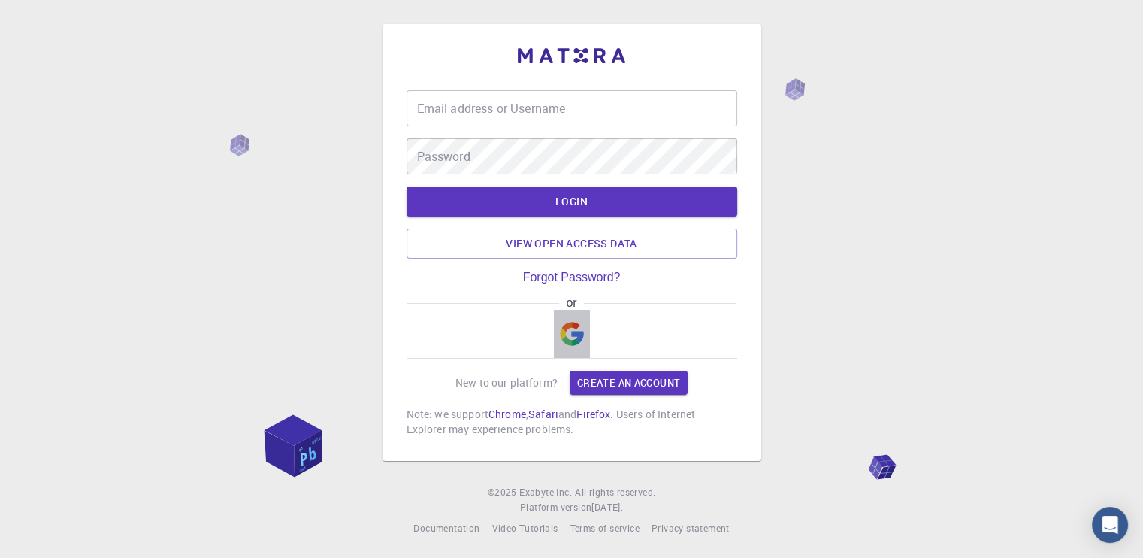
click at [566, 333] on img "button" at bounding box center [572, 334] width 24 height 24
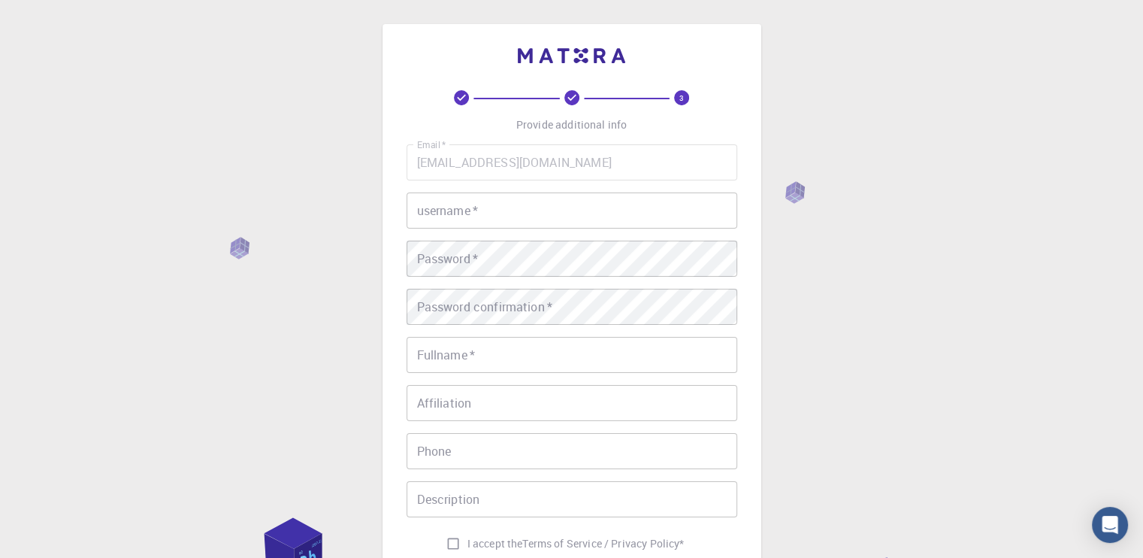
click at [881, 83] on div "3 Provide additional info Email   * [EMAIL_ADDRESS][DOMAIN_NAME] Email   * user…" at bounding box center [571, 382] width 1143 height 765
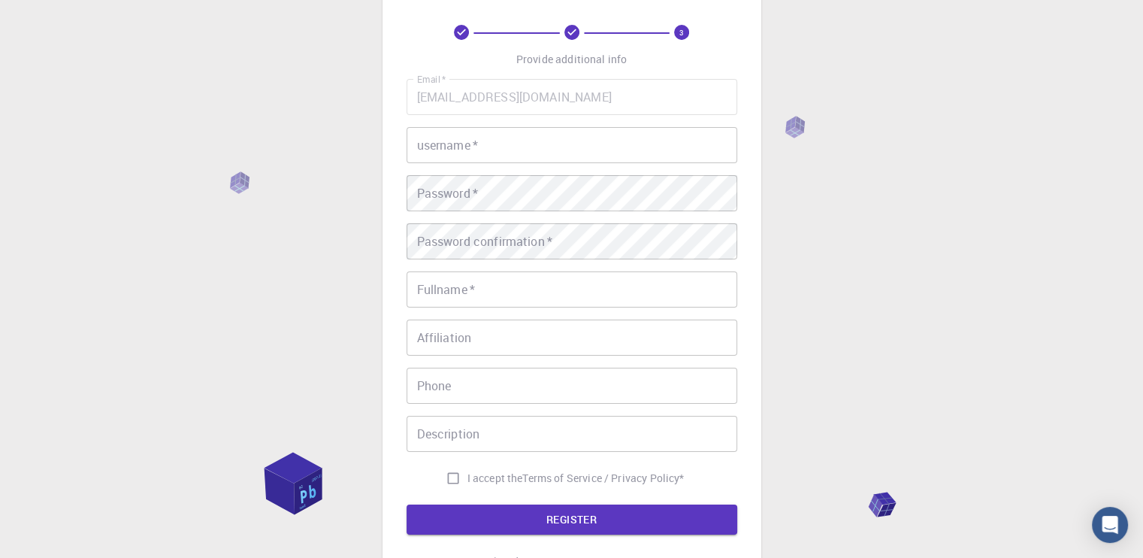
scroll to position [56, 0]
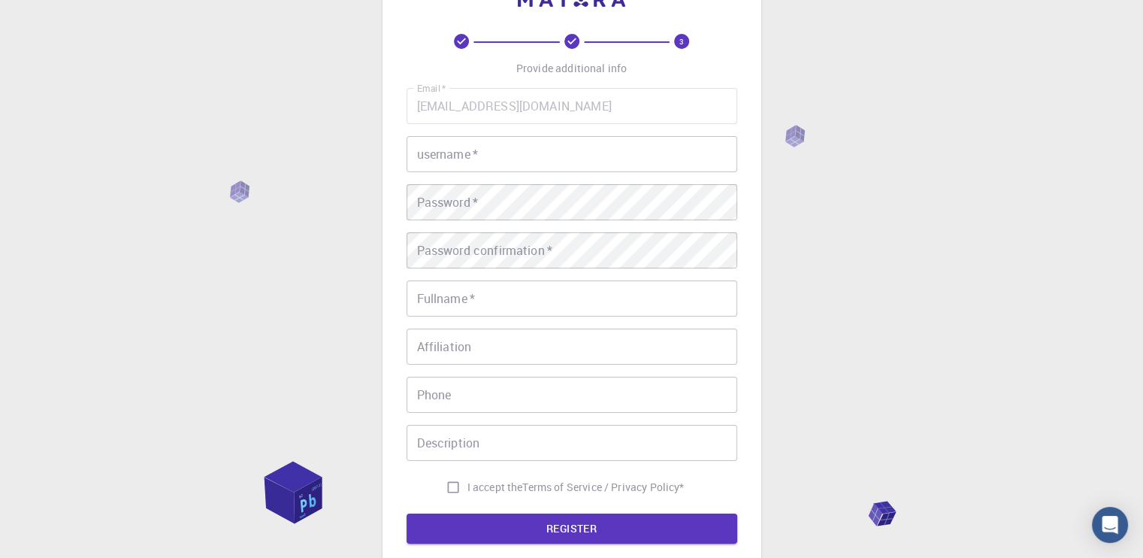
click at [828, 216] on div "3 Provide additional info Email   * [EMAIL_ADDRESS][DOMAIN_NAME] Email   * user…" at bounding box center [571, 326] width 1143 height 765
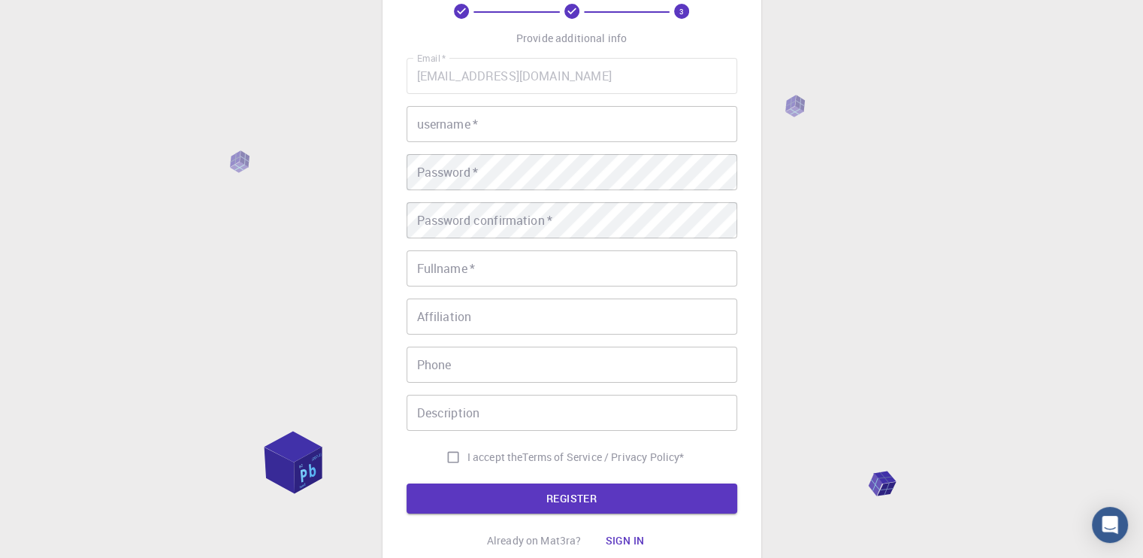
scroll to position [116, 0]
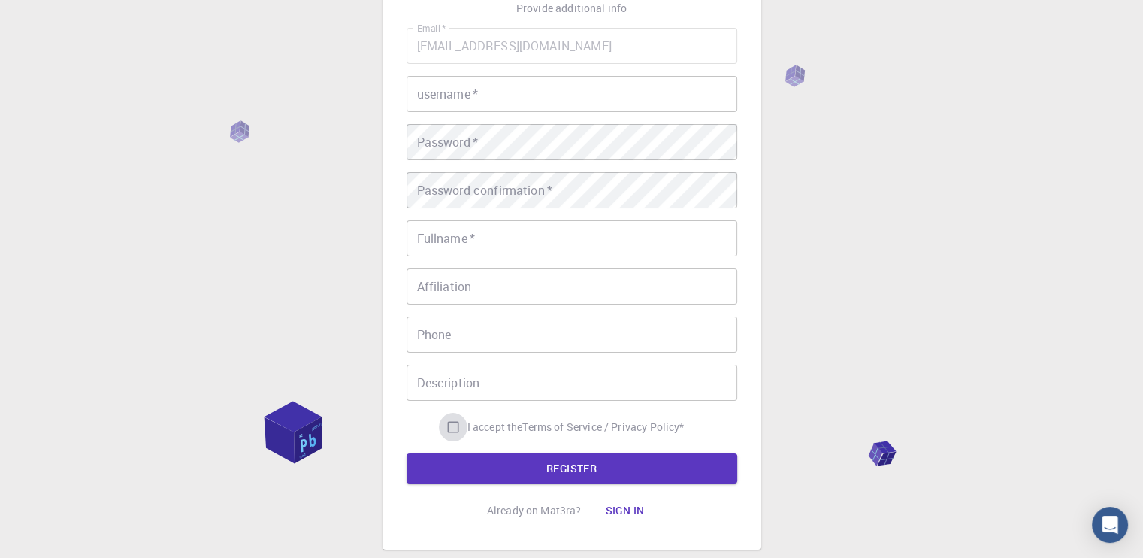
click at [447, 422] on input "I accept the Terms of Service / Privacy Policy *" at bounding box center [453, 426] width 29 height 29
checkbox input "true"
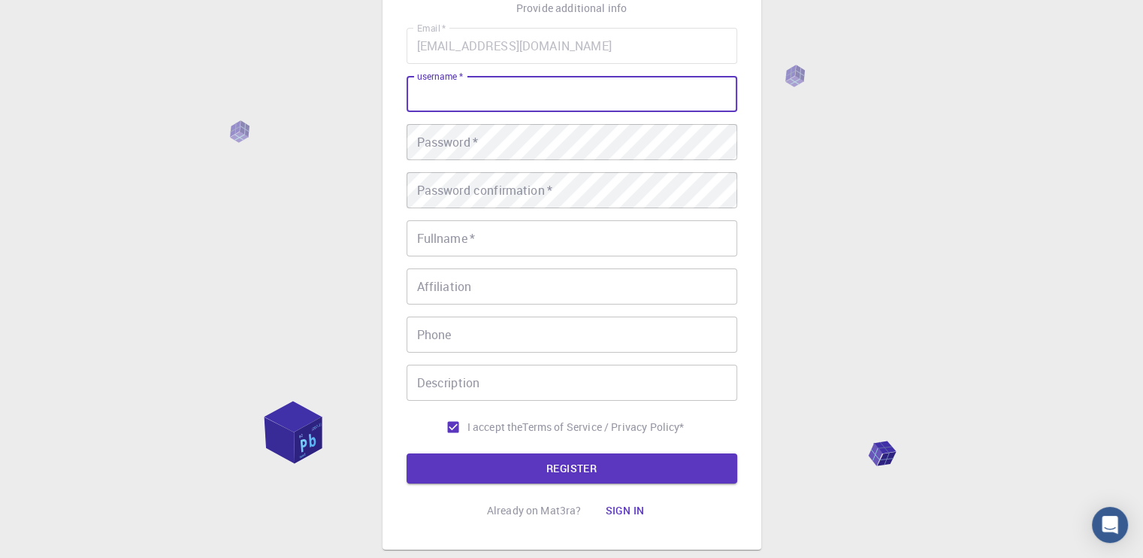
click at [494, 89] on input "username   *" at bounding box center [571, 94] width 331 height 36
type input "Teca01"
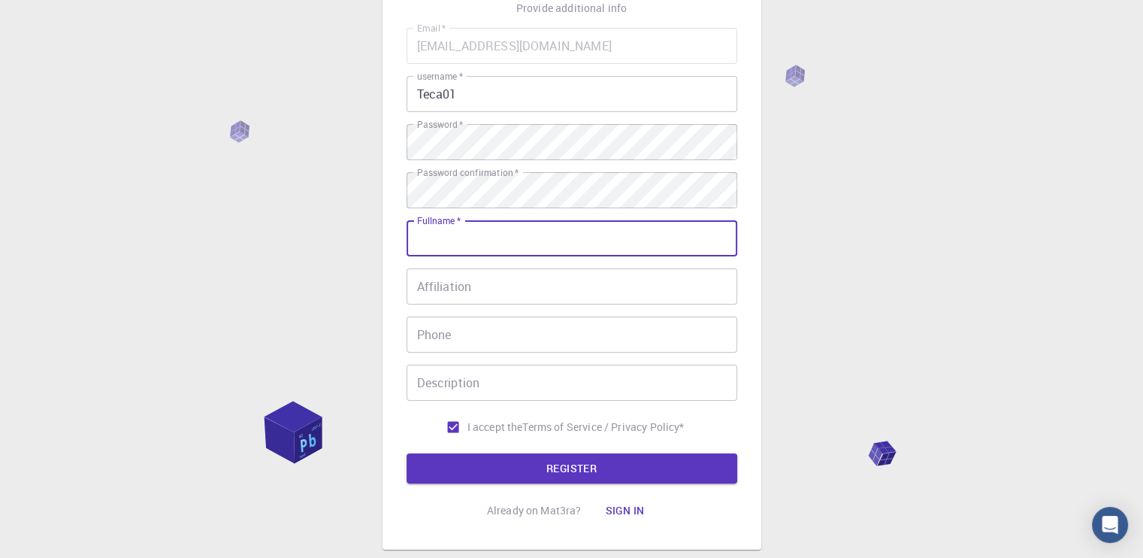
click at [491, 234] on input "Fullname   *" at bounding box center [571, 238] width 331 height 36
type input "[PERSON_NAME] [PERSON_NAME]"
type input "922245563"
type input "[PERSON_NAME] [PERSON_NAME]"
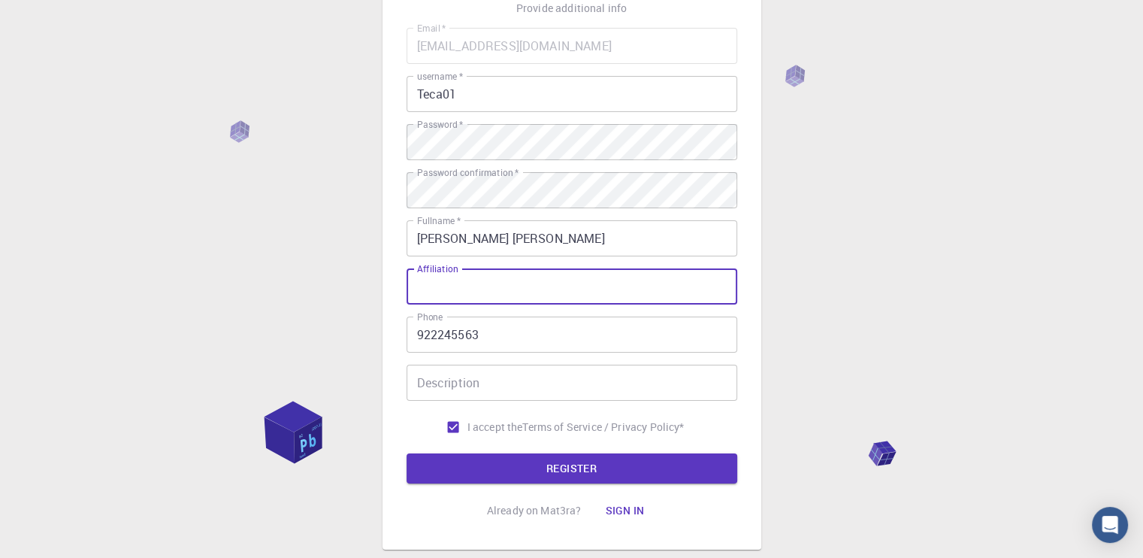
click at [452, 297] on input "Affiliation" at bounding box center [571, 286] width 331 height 36
type input "Nenhuma"
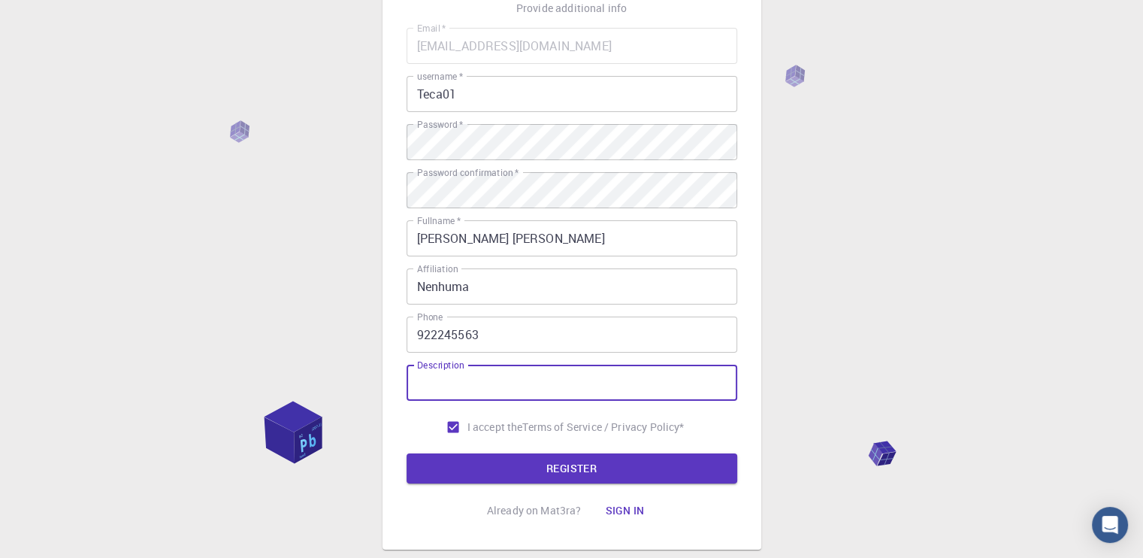
click at [484, 375] on input "Description" at bounding box center [571, 382] width 331 height 36
type input "Nenhuma"
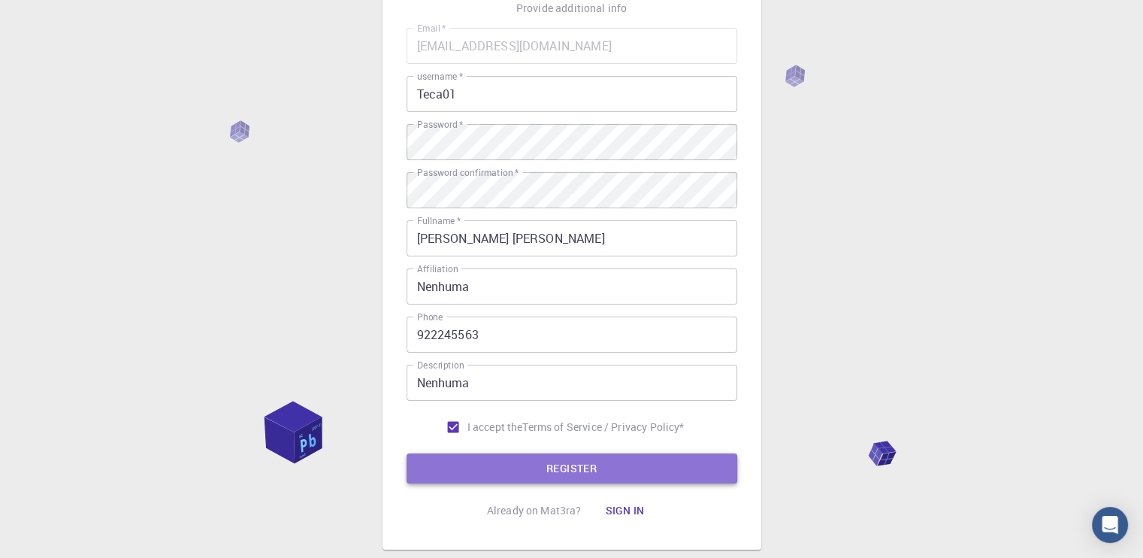
click at [586, 467] on button "REGISTER" at bounding box center [571, 468] width 331 height 30
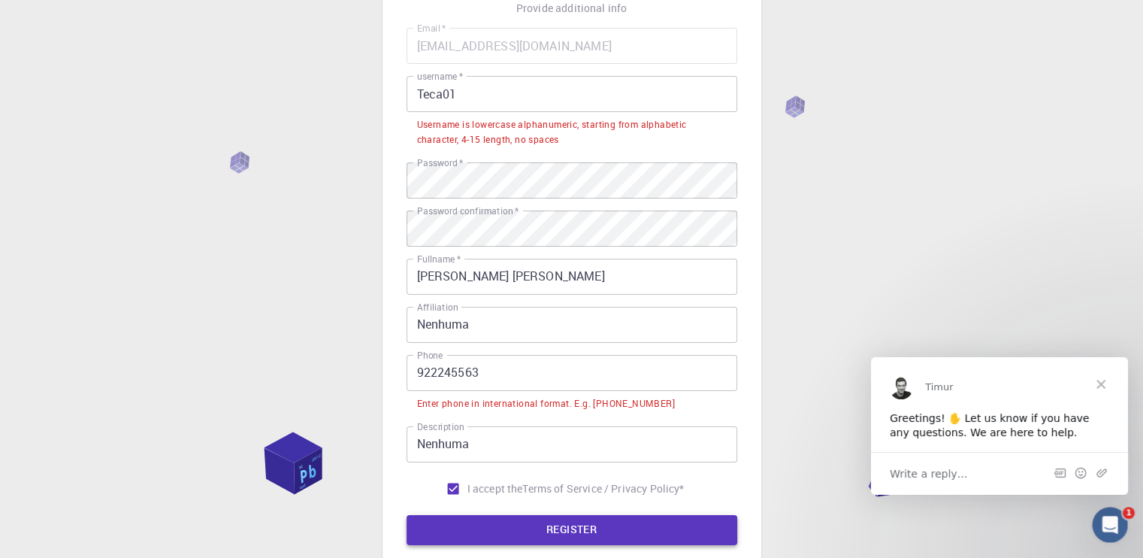
scroll to position [0, 0]
click at [425, 100] on input "Teca01" at bounding box center [571, 94] width 331 height 36
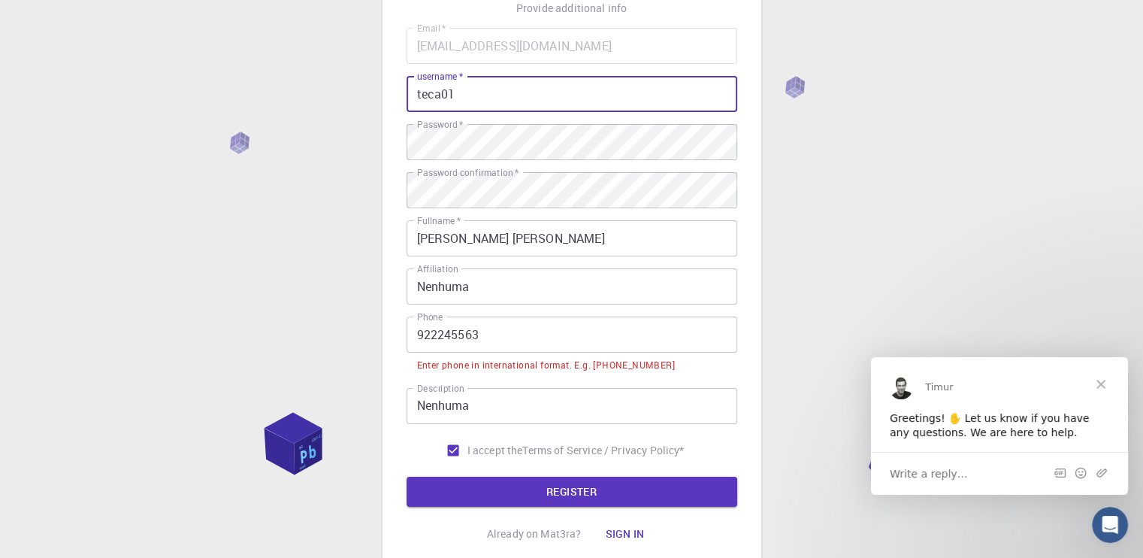
type input "teca01"
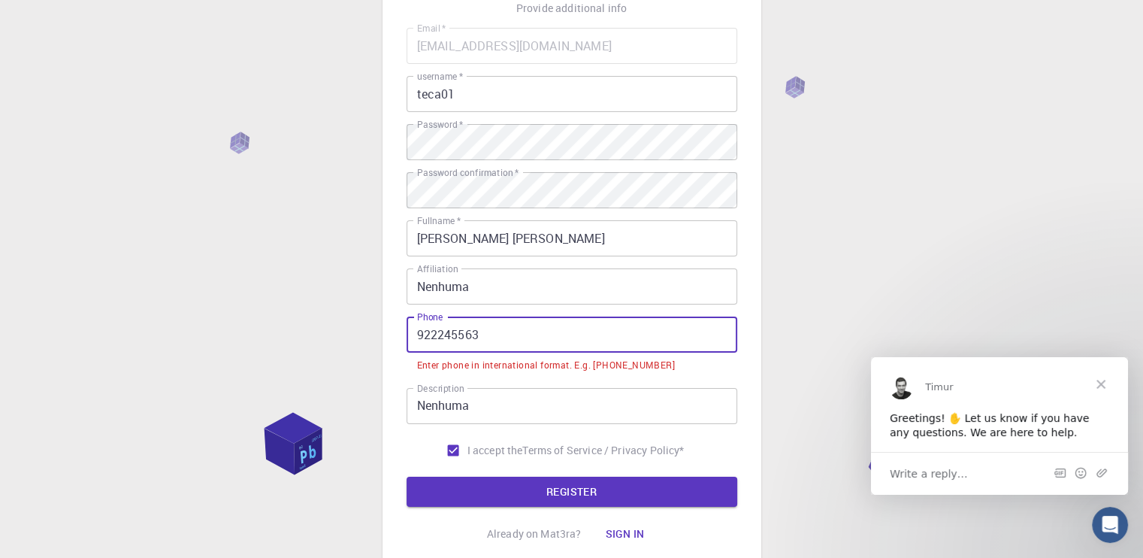
click at [511, 334] on input "922245563" at bounding box center [571, 334] width 331 height 36
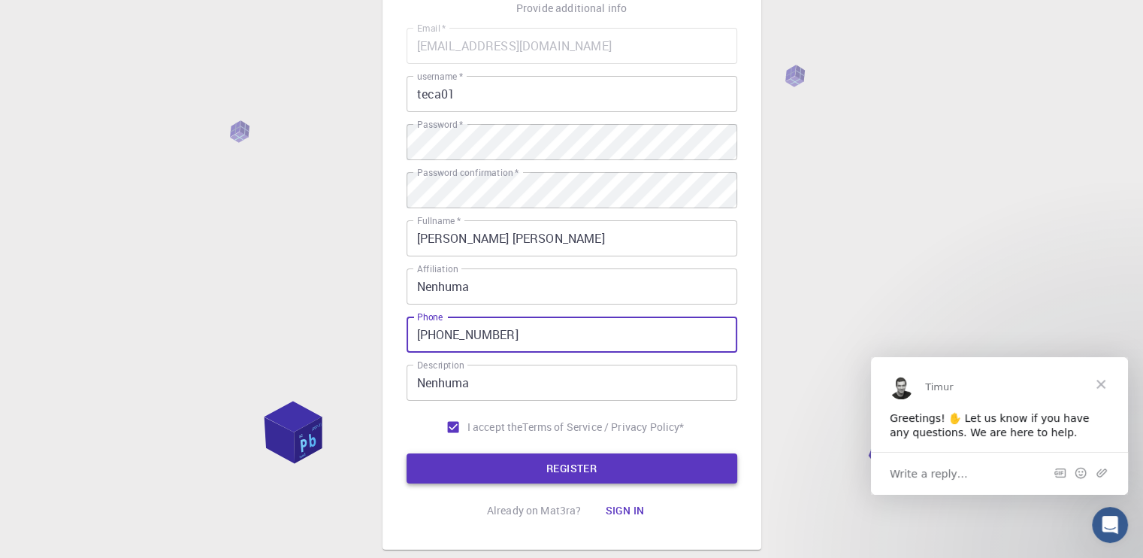
type input "[PHONE_NUMBER]"
click at [564, 465] on button "REGISTER" at bounding box center [571, 468] width 331 height 30
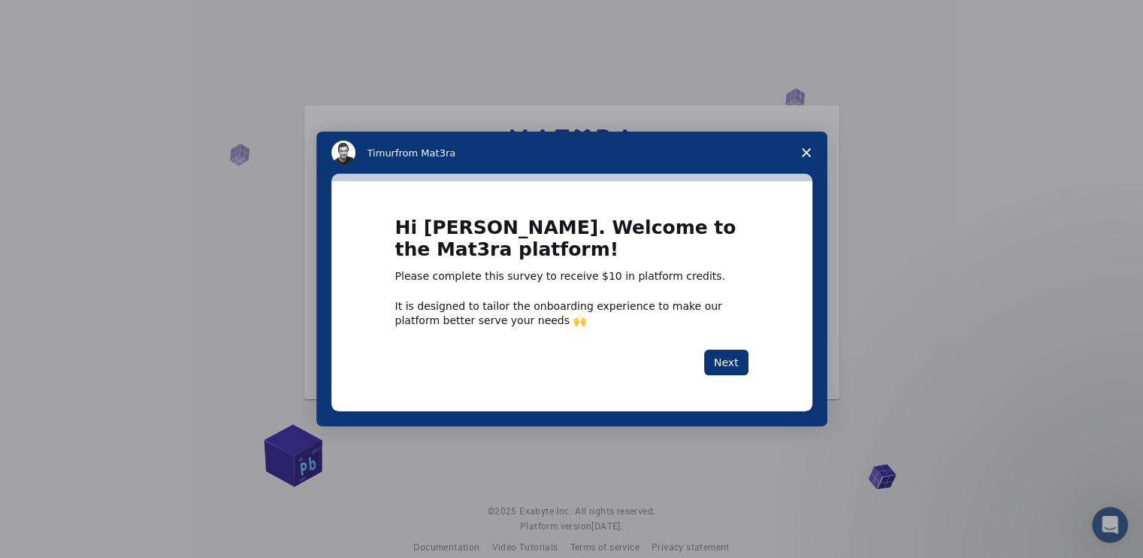
click at [802, 153] on icon "Close survey" at bounding box center [806, 152] width 9 height 9
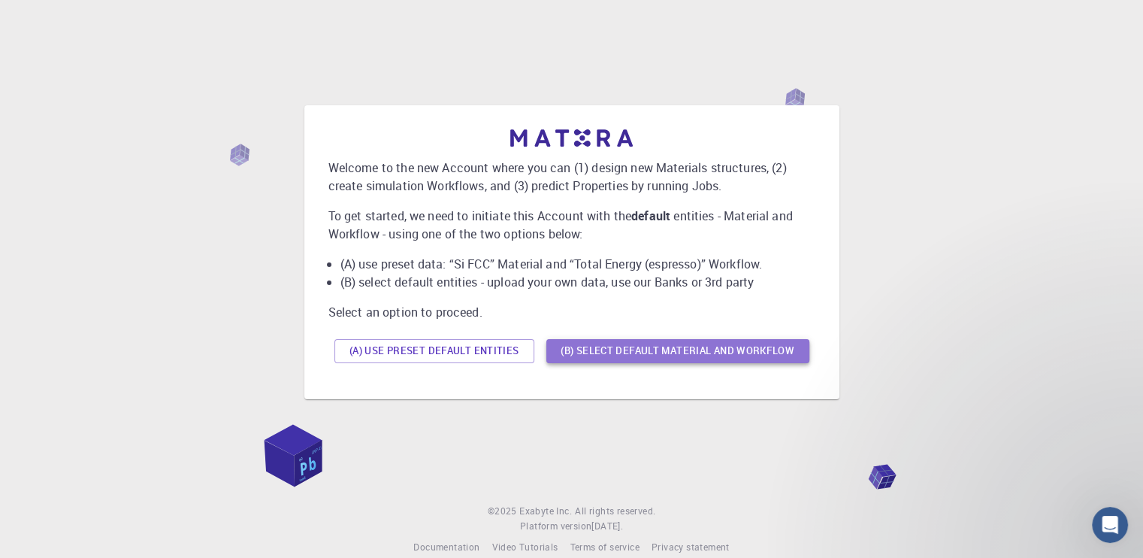
click at [609, 354] on button "(B) Select default material and workflow" at bounding box center [677, 351] width 263 height 24
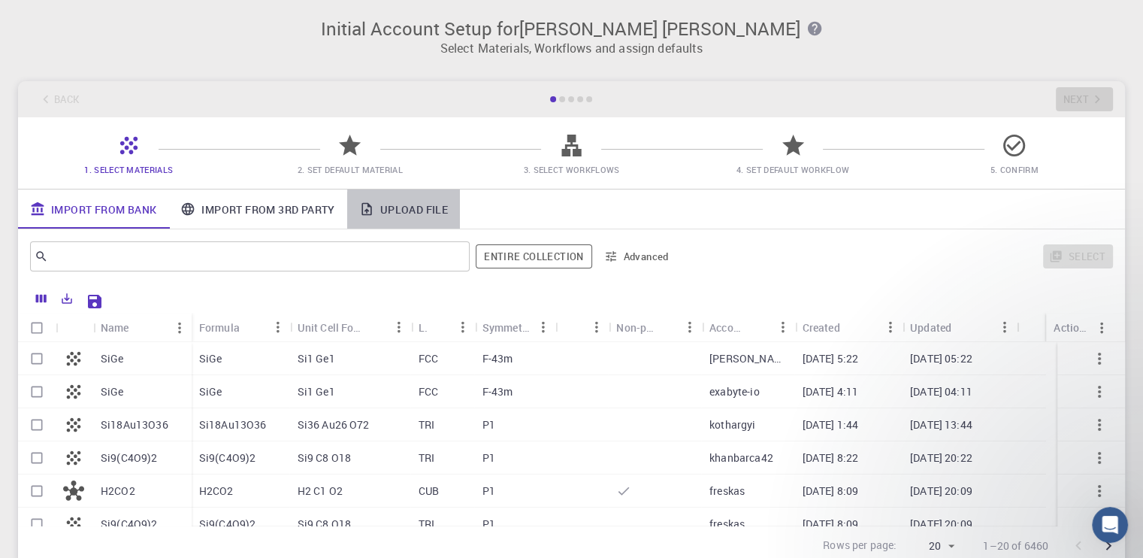
click at [439, 210] on link "Upload File" at bounding box center [403, 208] width 113 height 39
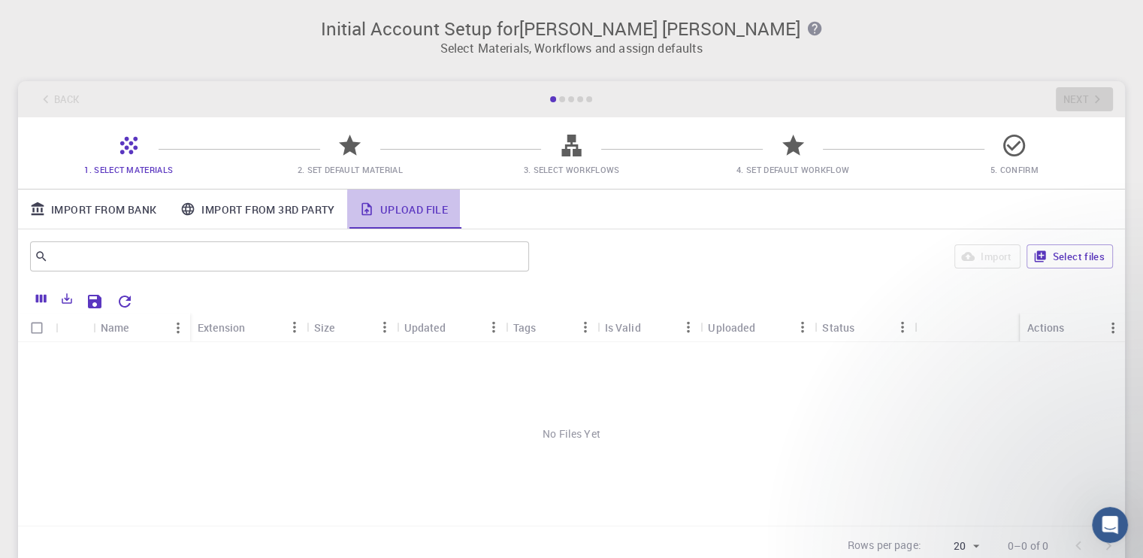
click at [401, 204] on link "Upload File" at bounding box center [403, 208] width 113 height 39
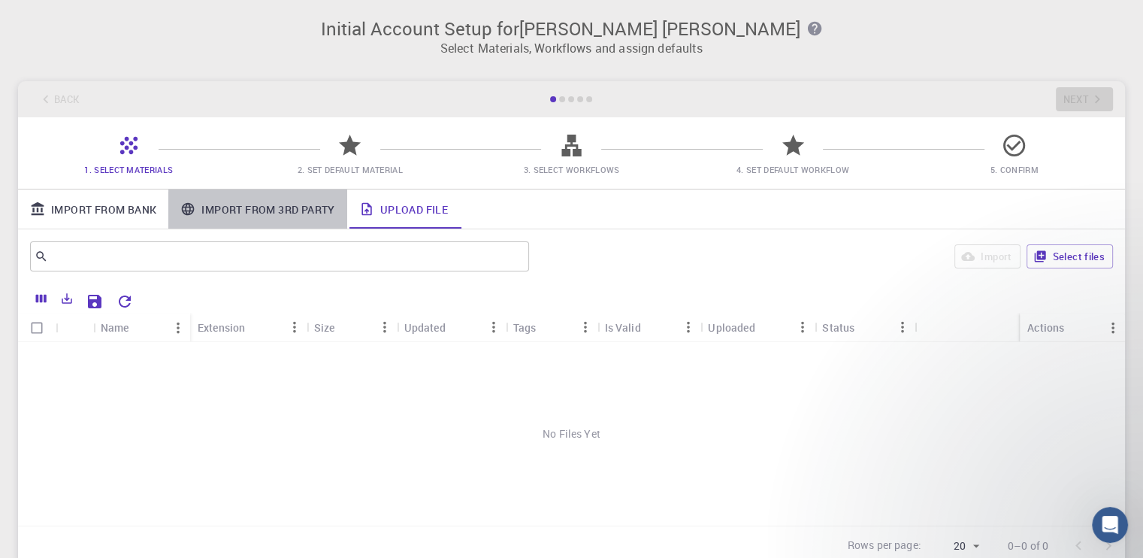
click at [266, 209] on link "Import From 3rd Party" at bounding box center [257, 208] width 178 height 39
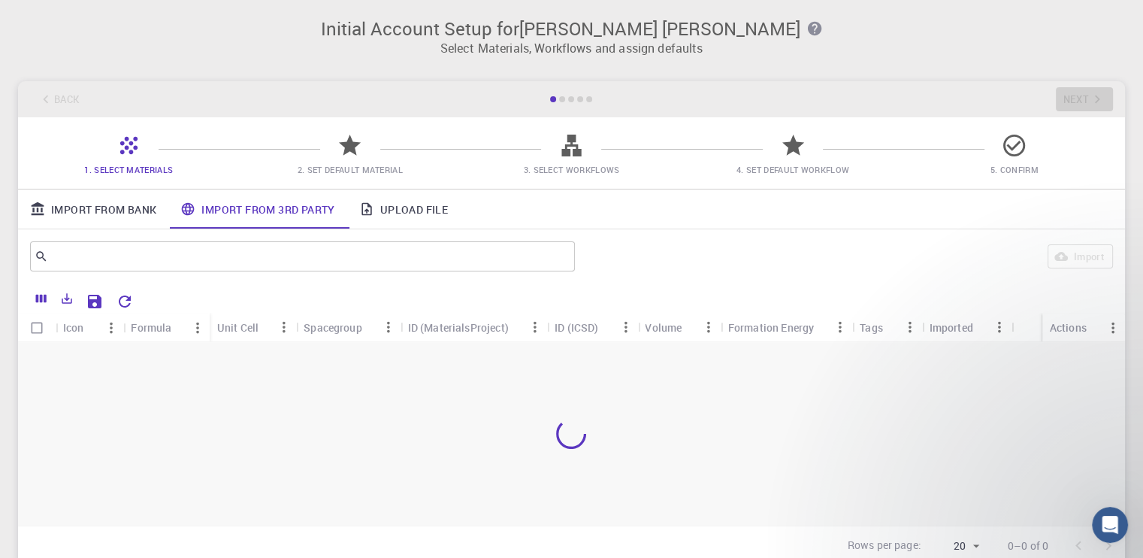
click at [115, 200] on link "Import From Bank" at bounding box center [93, 208] width 150 height 39
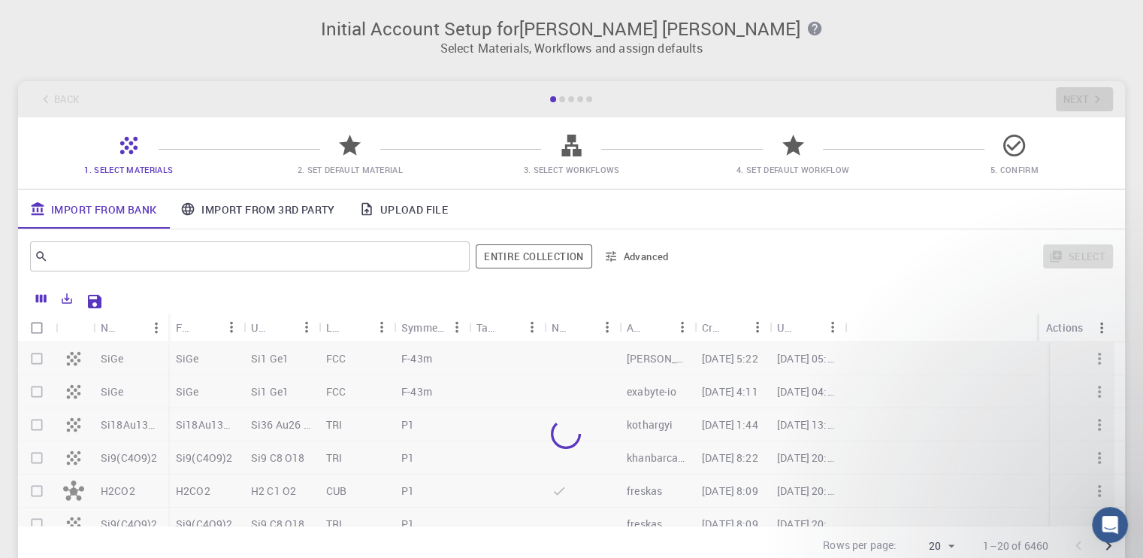
click at [114, 222] on link "Import From Bank" at bounding box center [93, 208] width 150 height 39
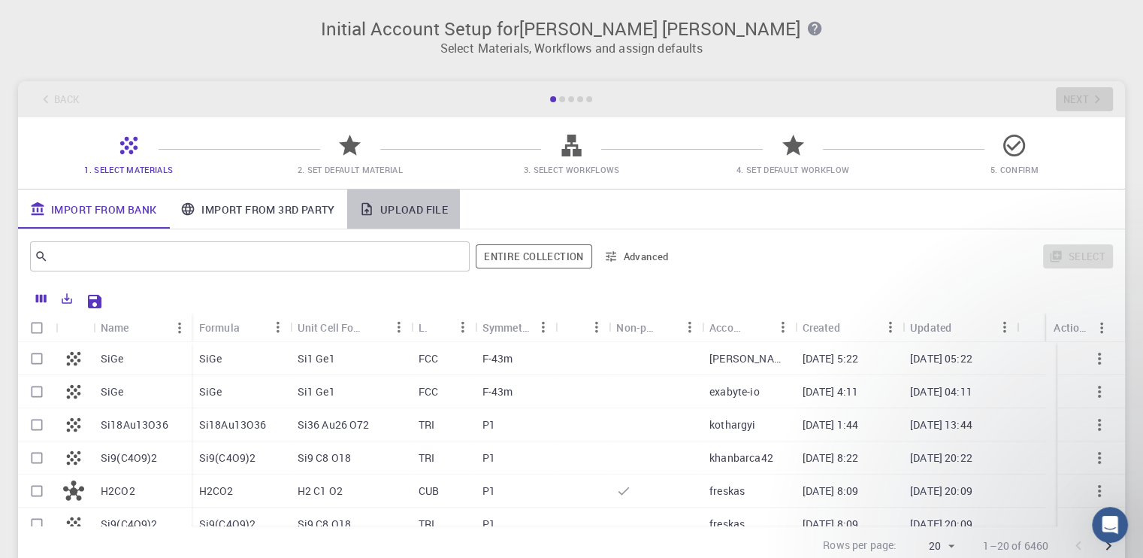
click at [403, 214] on link "Upload File" at bounding box center [403, 208] width 113 height 39
